Goal: Check status: Check status

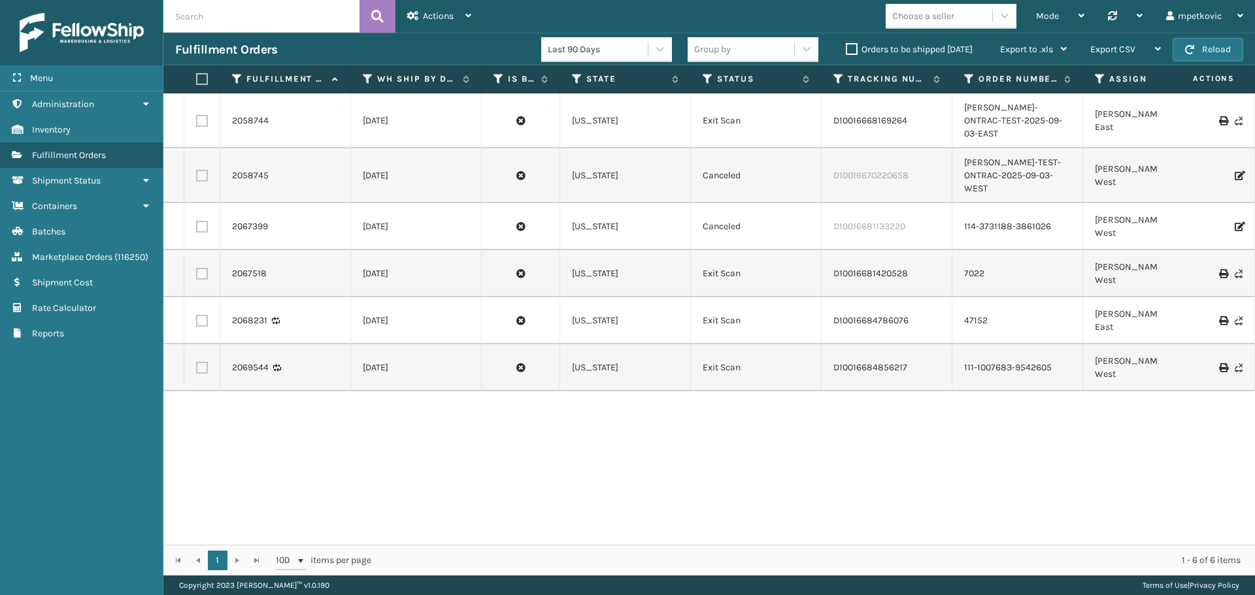
click at [250, 20] on input "text" at bounding box center [261, 16] width 196 height 33
click at [251, 18] on input "text" at bounding box center [261, 16] width 196 height 33
type input "2082458"
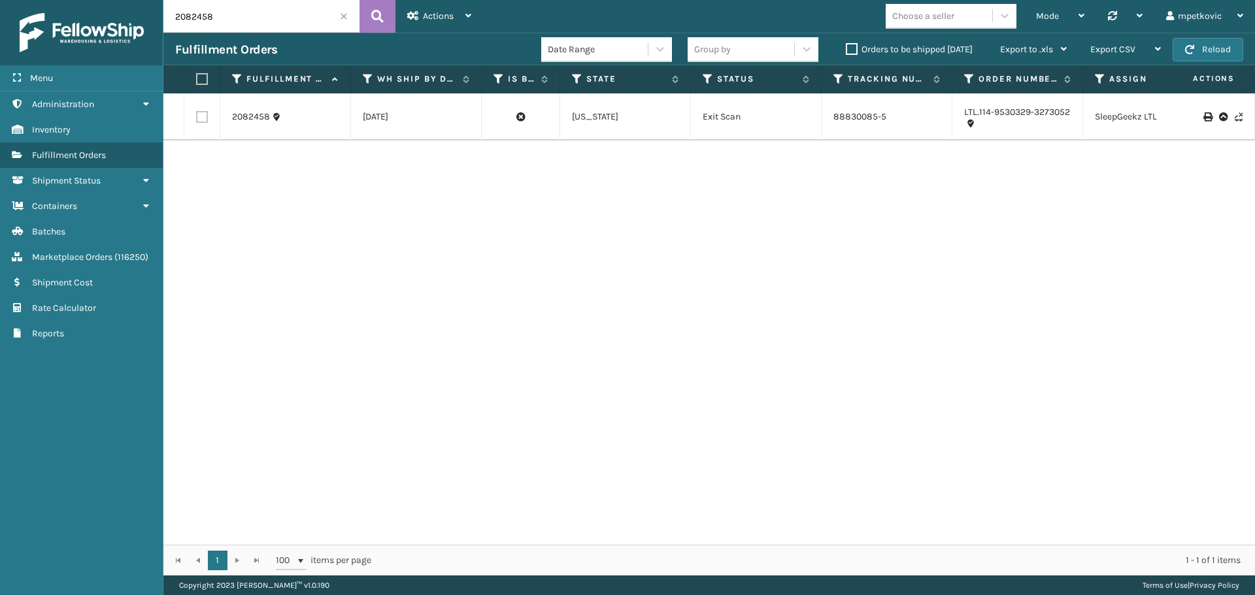
click at [493, 170] on div "2082458 [DATE] [US_STATE] Exit Scan 88830085-5 LTL.114-9530329-3273052 SleepGee…" at bounding box center [708, 319] width 1091 height 452
drag, startPoint x: 272, startPoint y: 127, endPoint x: 212, endPoint y: 120, distance: 59.8
copy tr "2082458"
drag, startPoint x: 214, startPoint y: 18, endPoint x: 164, endPoint y: 16, distance: 50.4
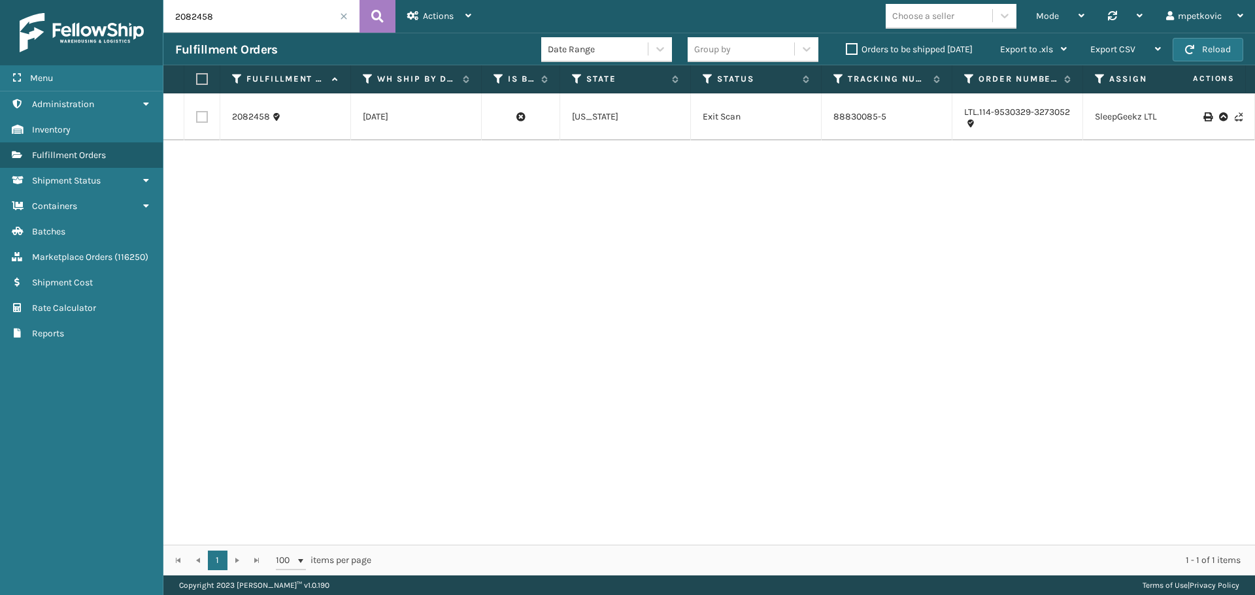
click at [164, 16] on input "2082458" at bounding box center [261, 16] width 196 height 33
drag, startPoint x: 442, startPoint y: 238, endPoint x: 383, endPoint y: 88, distance: 161.0
click at [442, 238] on div "2082458 [DATE] [US_STATE] Exit Scan 88830085-5 LTL.114-9530329-3273052 SleepGee…" at bounding box center [708, 319] width 1091 height 452
click at [276, 12] on input "2082458" at bounding box center [261, 16] width 196 height 33
click at [308, 206] on div "2082458 [DATE] [US_STATE] Exit Scan 88830085-5 LTL.114-9530329-3273052 SleepGee…" at bounding box center [708, 319] width 1091 height 452
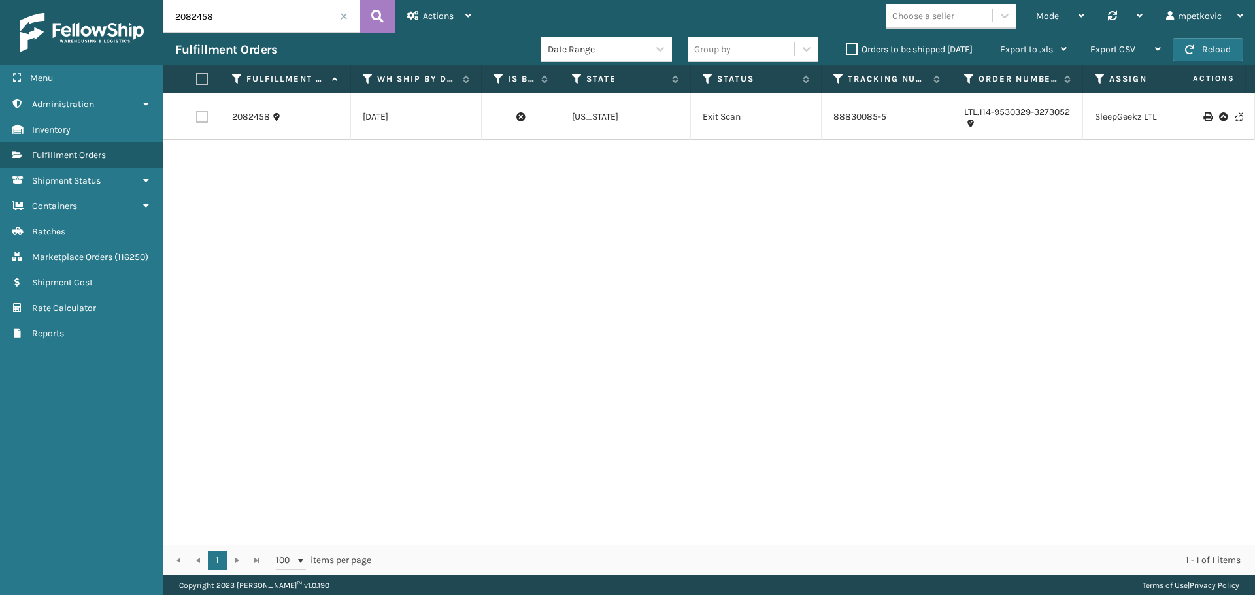
click at [351, 304] on div "2082458 [DATE] [US_STATE] Exit Scan 88830085-5 LTL.114-9530329-3273052 SleepGee…" at bounding box center [708, 319] width 1091 height 452
click at [446, 263] on div "2082458 [DATE] [US_STATE] Exit Scan 88830085-5 LTL.114-9530329-3273052 SleepGee…" at bounding box center [708, 319] width 1091 height 452
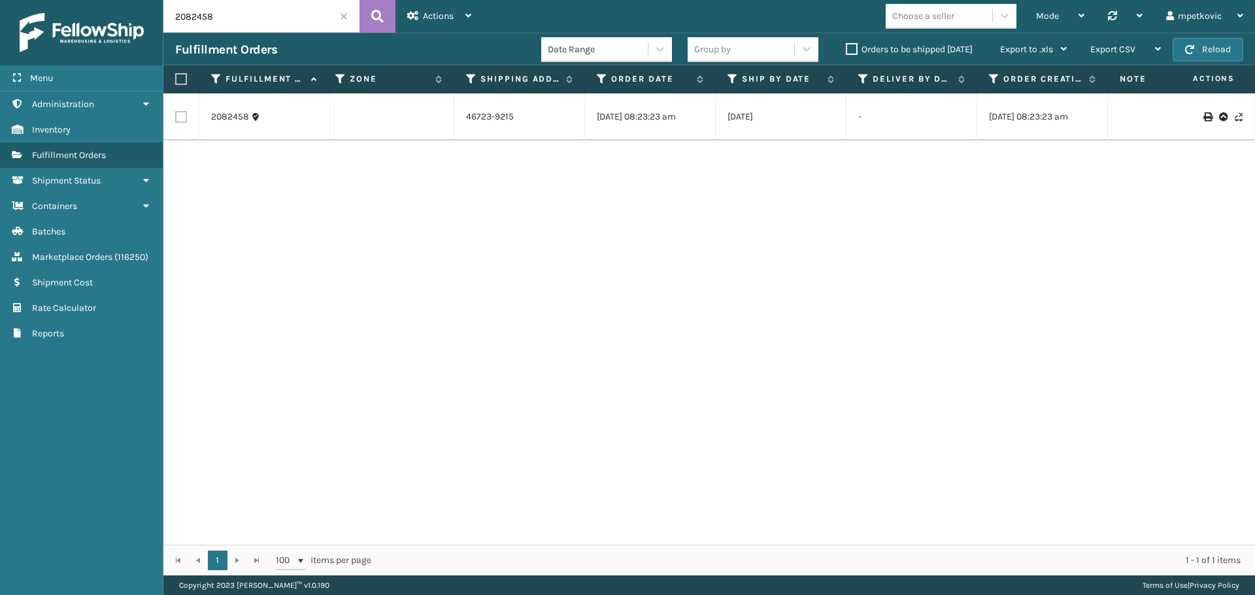
scroll to position [0, 3019]
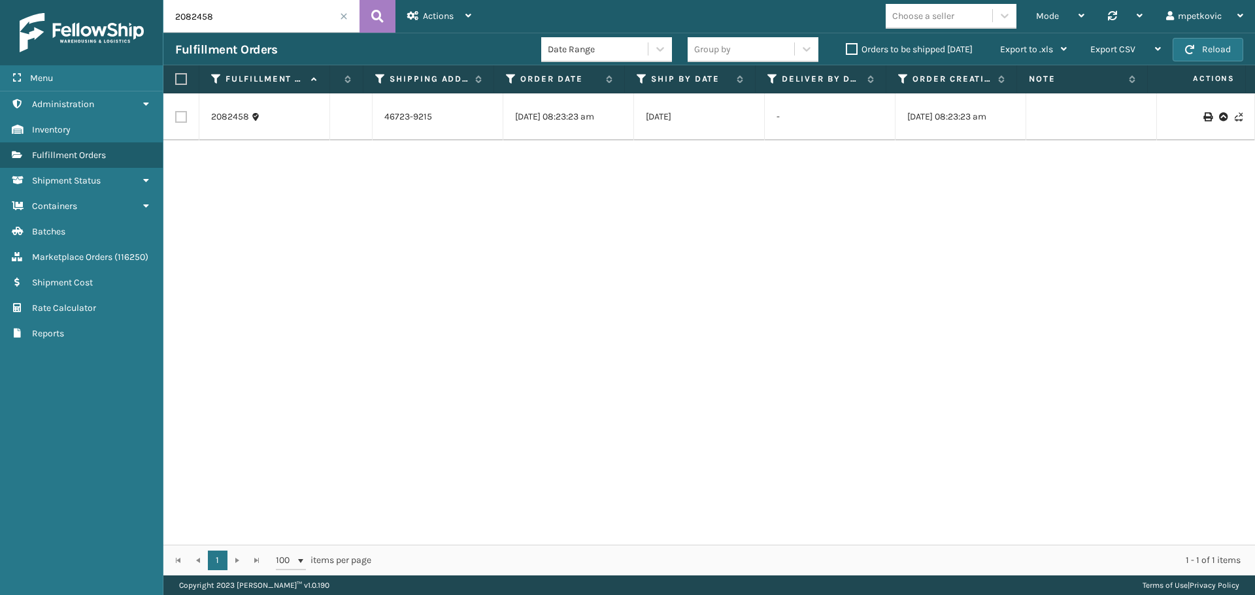
click at [685, 304] on div "2082458 [DATE] [US_STATE] Exit Scan 88830085-5 LTL.114-9530329-3273052 SleepGee…" at bounding box center [708, 319] width 1091 height 452
click at [502, 220] on div "2082458 [DATE] [US_STATE] Exit Scan 88830085-5 LTL.114-9530329-3273052 SleepGee…" at bounding box center [708, 319] width 1091 height 452
click at [859, 255] on div "2082458 [DATE] [US_STATE] Exit Scan 88830085-5 LTL.114-9530329-3273052 SleepGee…" at bounding box center [708, 319] width 1091 height 452
drag, startPoint x: 1079, startPoint y: 295, endPoint x: 1072, endPoint y: 264, distance: 32.0
click at [1079, 294] on div "2082458 [DATE] [US_STATE] Exit Scan 88830085-5 LTL.114-9530329-3273052 SleepGee…" at bounding box center [708, 319] width 1091 height 452
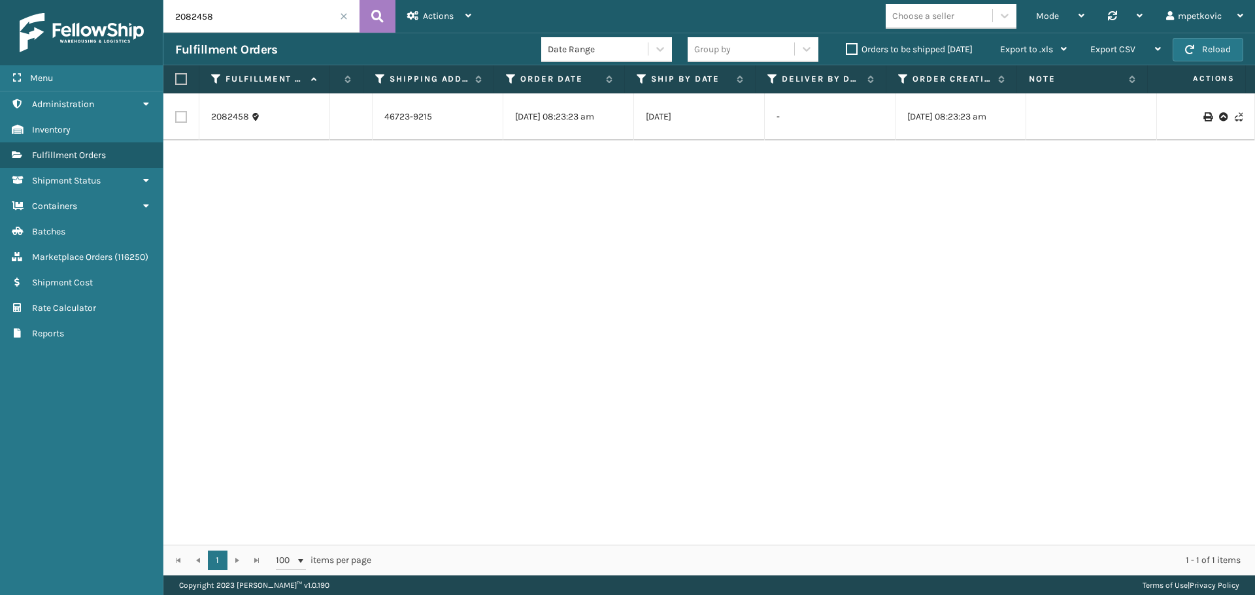
click at [1028, 240] on div "2082458 [DATE] [US_STATE] Exit Scan 88830085-5 LTL.114-9530329-3273052 SleepGee…" at bounding box center [708, 319] width 1091 height 452
click at [955, 246] on div "2082458 [DATE] [US_STATE] Exit Scan 88830085-5 LTL.114-9530329-3273052 SleepGee…" at bounding box center [708, 319] width 1091 height 452
drag, startPoint x: 949, startPoint y: 233, endPoint x: 842, endPoint y: 227, distance: 107.3
click at [949, 233] on div "2082458 [DATE] [US_STATE] Exit Scan 88830085-5 LTL.114-9530329-3273052 SleepGee…" at bounding box center [708, 319] width 1091 height 452
click at [840, 229] on div "2082458 [DATE] [US_STATE] Exit Scan 88830085-5 LTL.114-9530329-3273052 SleepGee…" at bounding box center [708, 319] width 1091 height 452
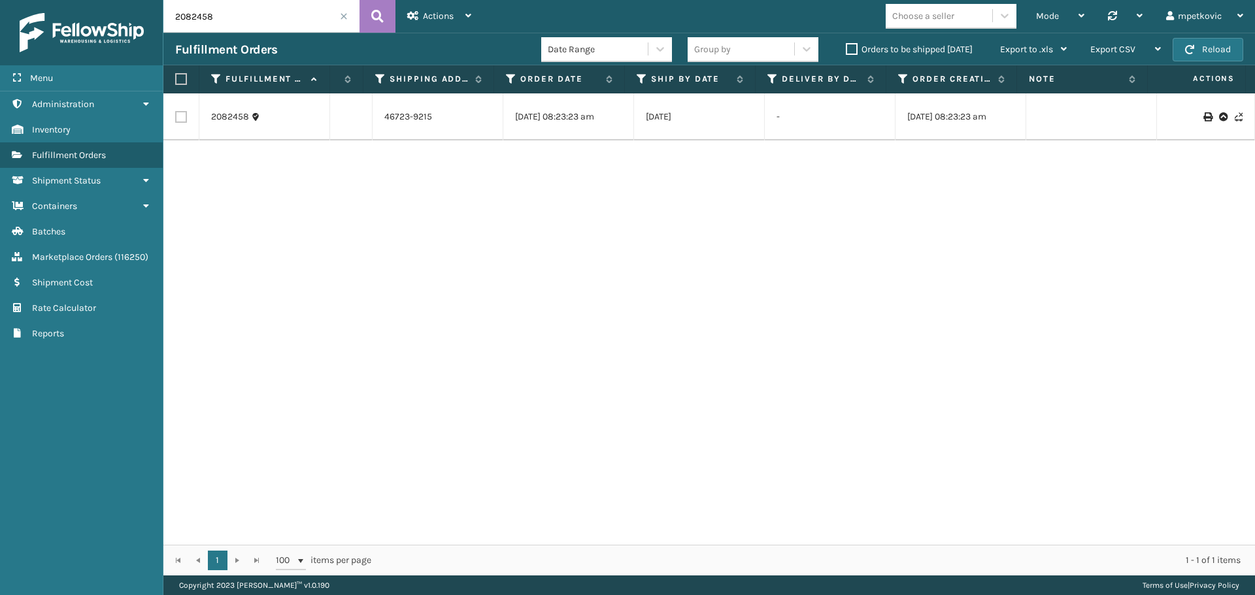
click at [827, 233] on div "2082458 [DATE] [US_STATE] Exit Scan 88830085-5 LTL.114-9530329-3273052 SleepGee…" at bounding box center [708, 319] width 1091 height 452
click at [723, 237] on div "2082458 [DATE] [US_STATE] Exit Scan 88830085-5 LTL.114-9530329-3273052 SleepGee…" at bounding box center [708, 319] width 1091 height 452
click at [566, 209] on div "2082458 [DATE] [US_STATE] Exit Scan 88830085-5 LTL.114-9530329-3273052 SleepGee…" at bounding box center [708, 319] width 1091 height 452
click at [531, 227] on div "2082458 [DATE] [US_STATE] Exit Scan 88830085-5 LTL.114-9530329-3273052 SleepGee…" at bounding box center [708, 319] width 1091 height 452
